Goal: Task Accomplishment & Management: Complete application form

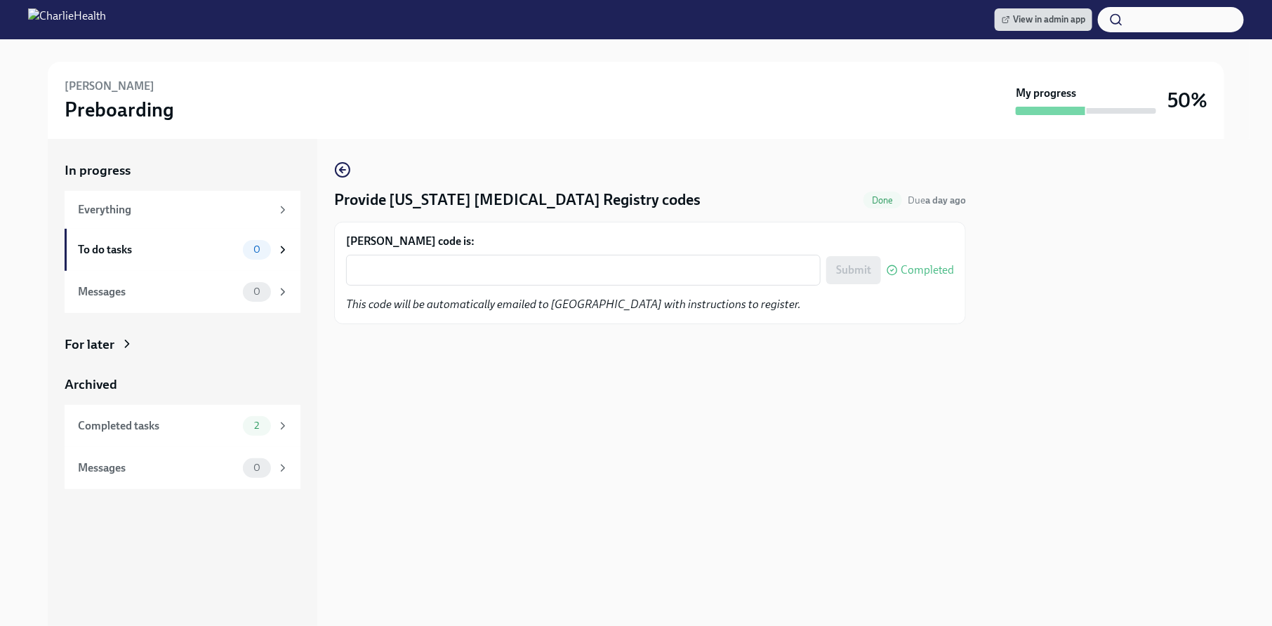
click at [665, 164] on div "Provide Pennsylvania Child Abuse Registry codes Done Due a day ago Sofia Quinn'…" at bounding box center [650, 242] width 632 height 163
